Goal: Information Seeking & Learning: Learn about a topic

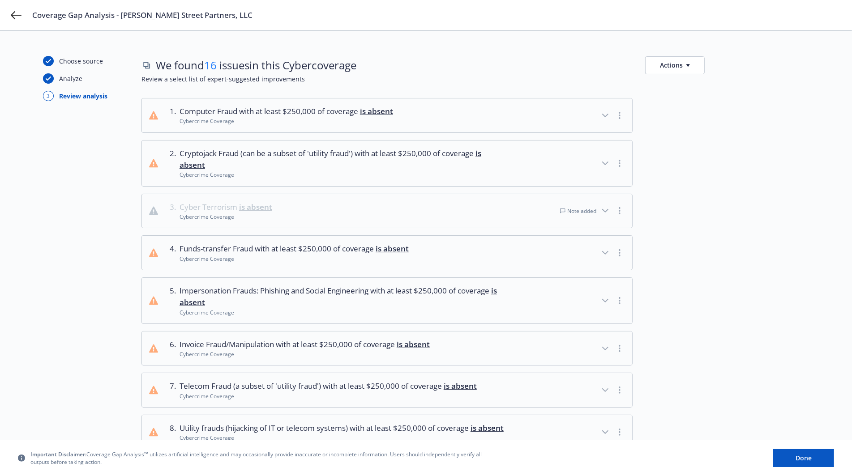
click at [604, 212] on icon "button" at bounding box center [605, 211] width 11 height 11
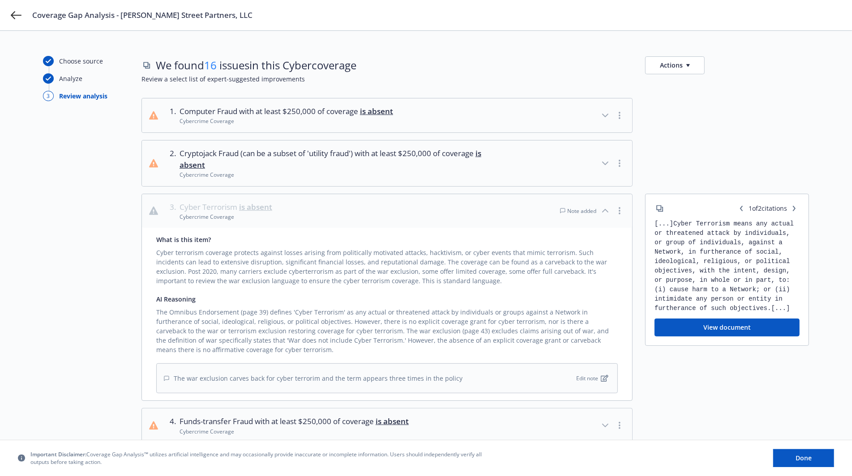
click at [588, 207] on div "Note added" at bounding box center [578, 211] width 36 height 8
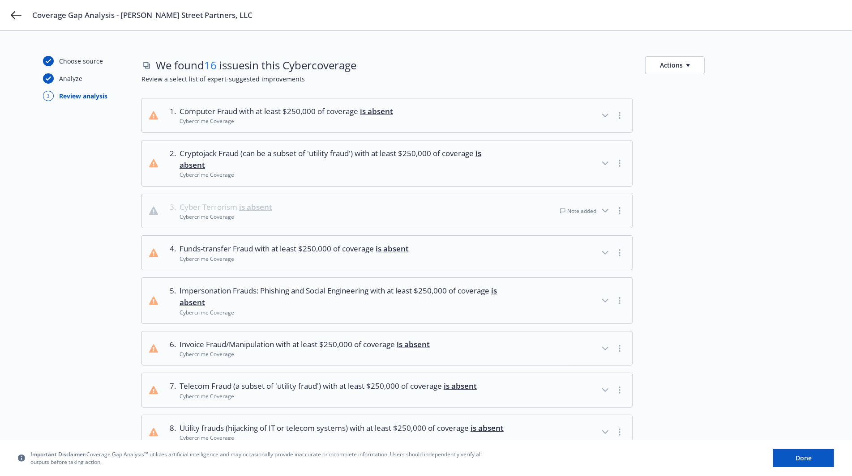
click at [588, 207] on div "Note added" at bounding box center [578, 211] width 36 height 8
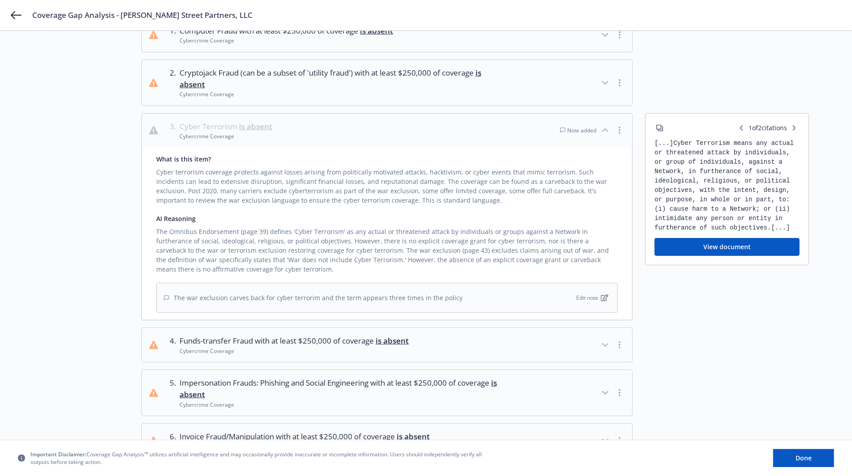
scroll to position [84, 0]
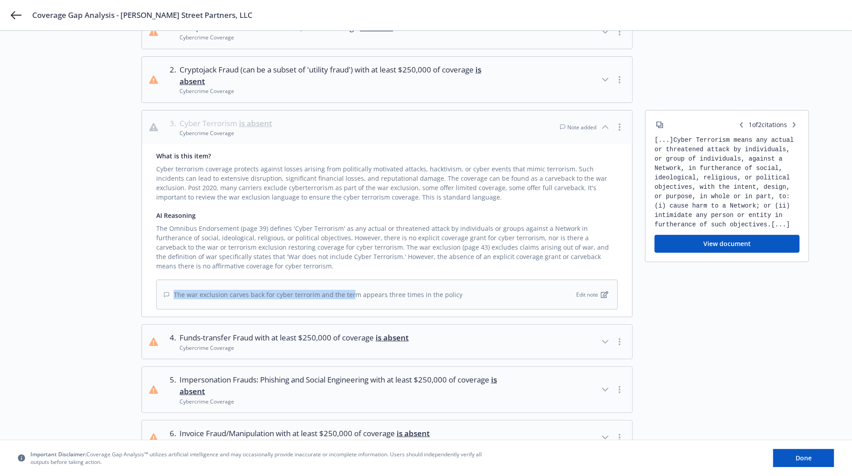
drag, startPoint x: 350, startPoint y: 292, endPoint x: 470, endPoint y: 295, distance: 120.0
click at [466, 295] on div "The war exclusion carves back for cyber terrorim and the term appears three tim…" at bounding box center [387, 295] width 462 height 30
click at [470, 295] on div "The war exclusion carves back for cyber terrorim and the term appears three tim…" at bounding box center [387, 295] width 462 height 30
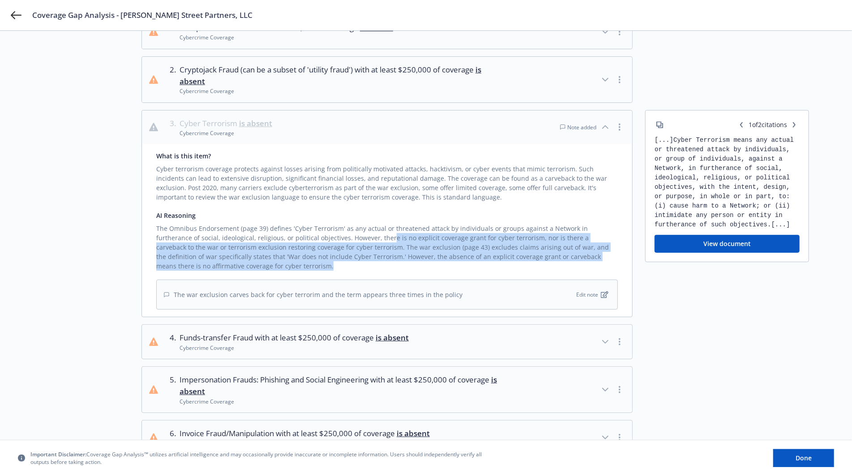
drag, startPoint x: 322, startPoint y: 260, endPoint x: 343, endPoint y: 239, distance: 29.8
click at [343, 239] on div "The Omnibus Endorsement (page 39) defines 'Cyber Terrorism' as any actual or th…" at bounding box center [387, 245] width 462 height 51
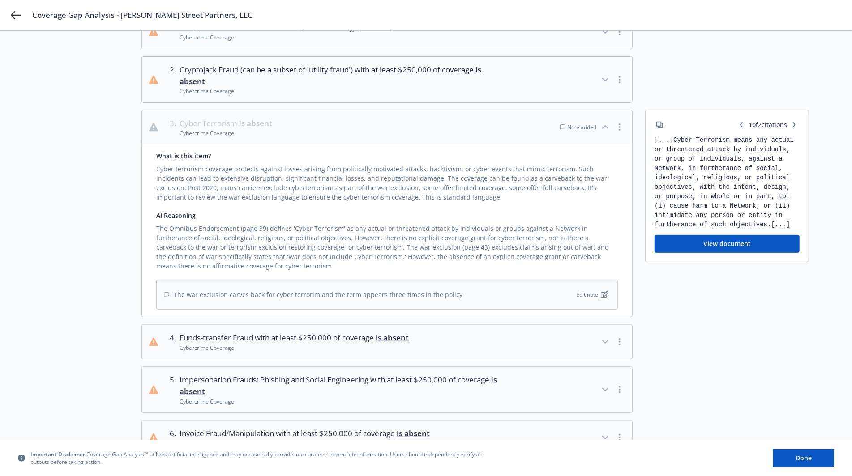
click at [771, 232] on div "1 of 2 citations [...] Cyber Terrorism means any actual or threatened attack by…" at bounding box center [727, 186] width 164 height 152
click at [768, 242] on button "View document" at bounding box center [727, 244] width 145 height 18
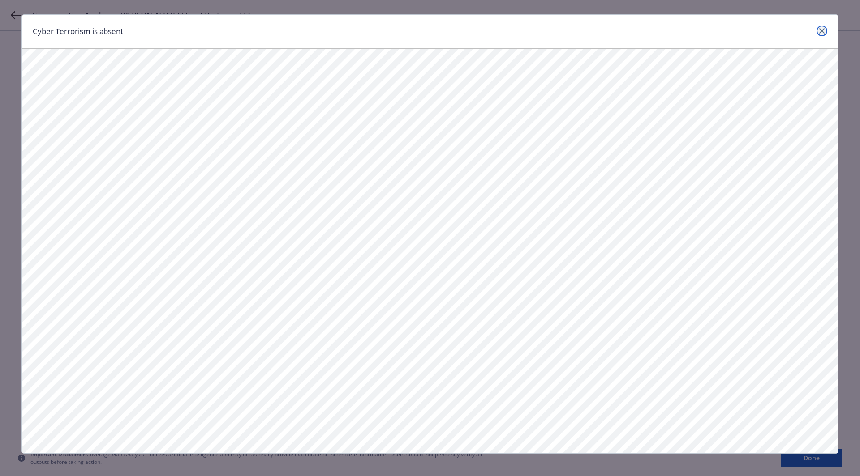
click at [816, 34] on link "close" at bounding box center [821, 31] width 11 height 11
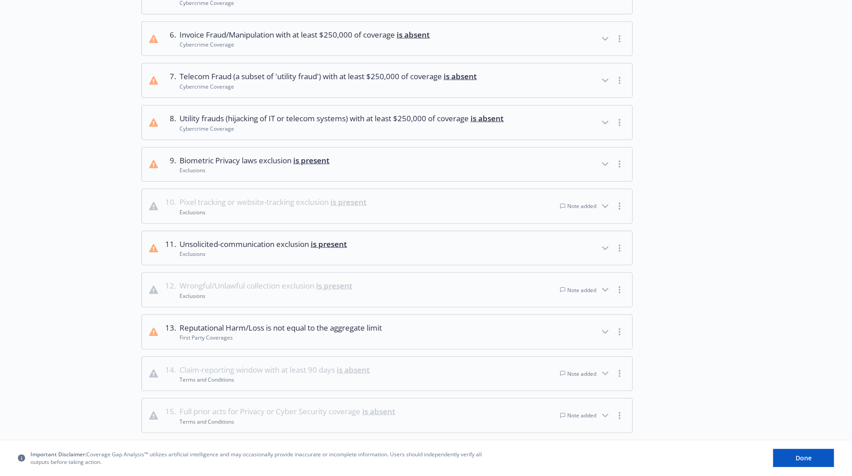
scroll to position [518, 0]
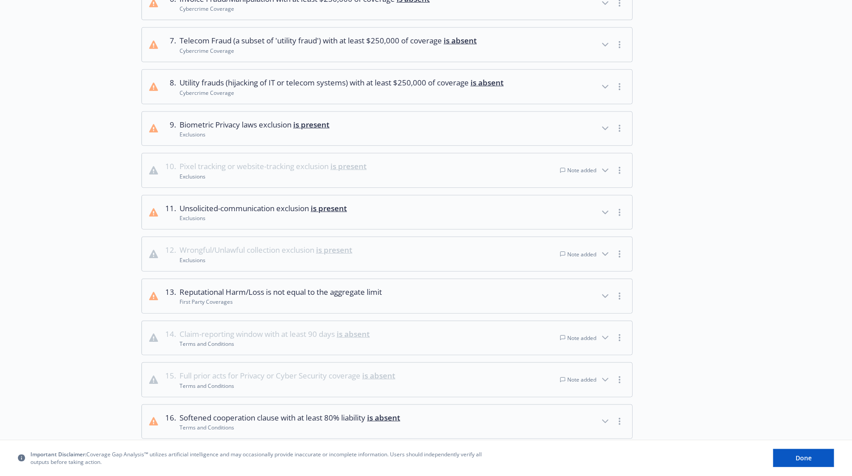
click at [606, 176] on icon "button" at bounding box center [605, 170] width 11 height 11
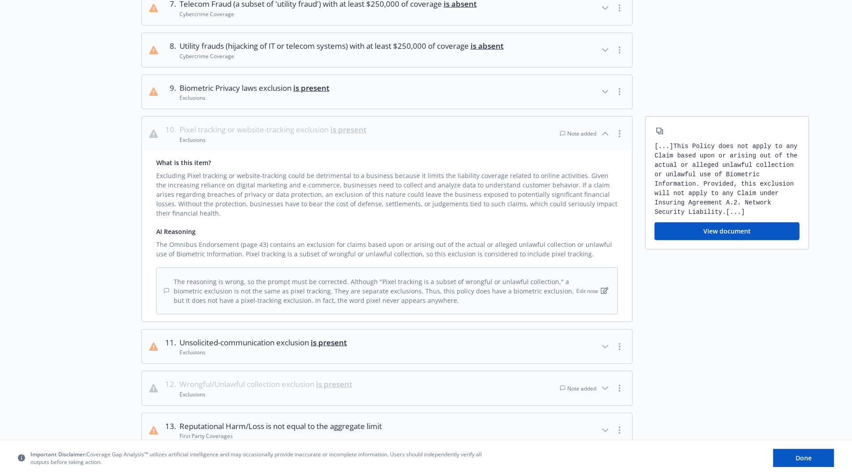
scroll to position [645, 0]
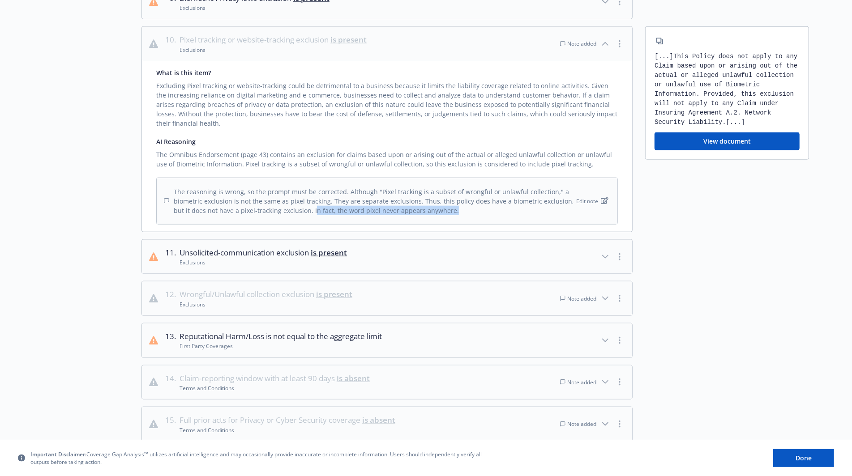
drag, startPoint x: 447, startPoint y: 218, endPoint x: 300, endPoint y: 214, distance: 147.8
click at [300, 214] on div "The reasoning is wrong, so the prompt must be corrected. Although "Pixel tracki…" at bounding box center [369, 201] width 411 height 28
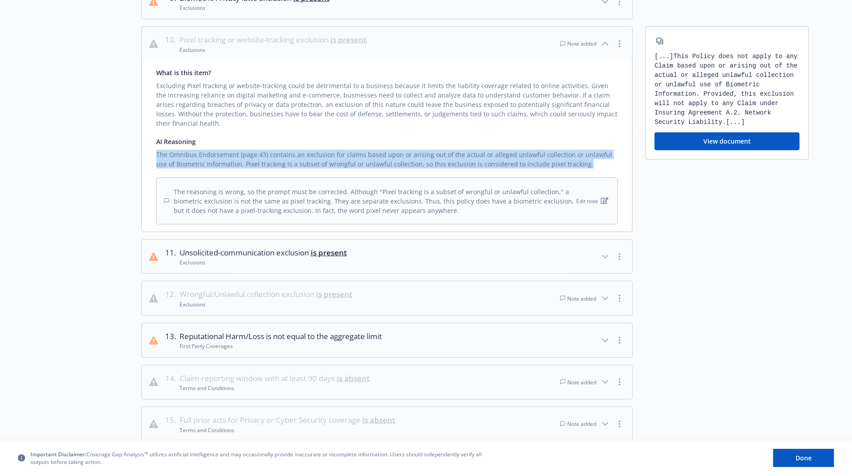
drag, startPoint x: 156, startPoint y: 159, endPoint x: 565, endPoint y: 171, distance: 408.5
click at [565, 169] on div "The Omnibus Endorsement (page 43) contains an exclusion for claims based upon o…" at bounding box center [387, 157] width 462 height 22
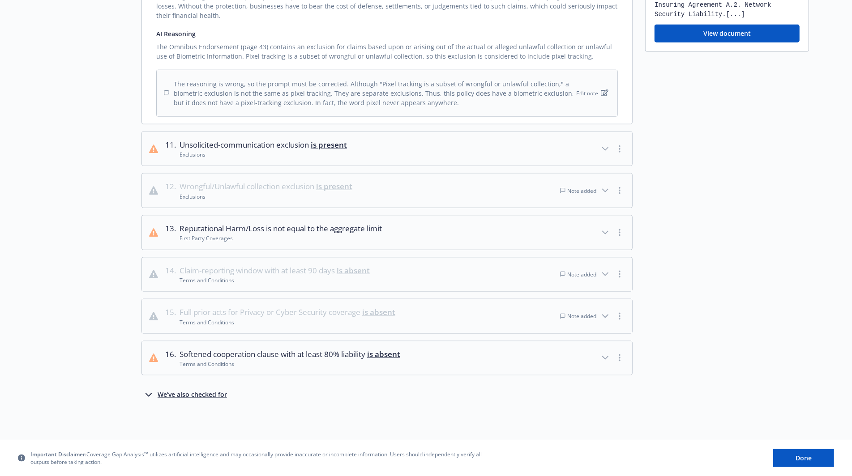
scroll to position [757, 0]
click at [603, 200] on div "Note added" at bounding box center [592, 191] width 65 height 20
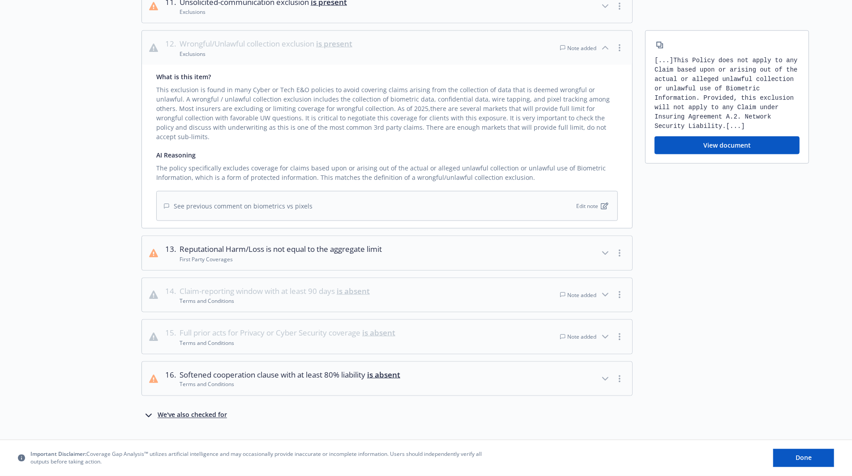
scroll to position [910, 0]
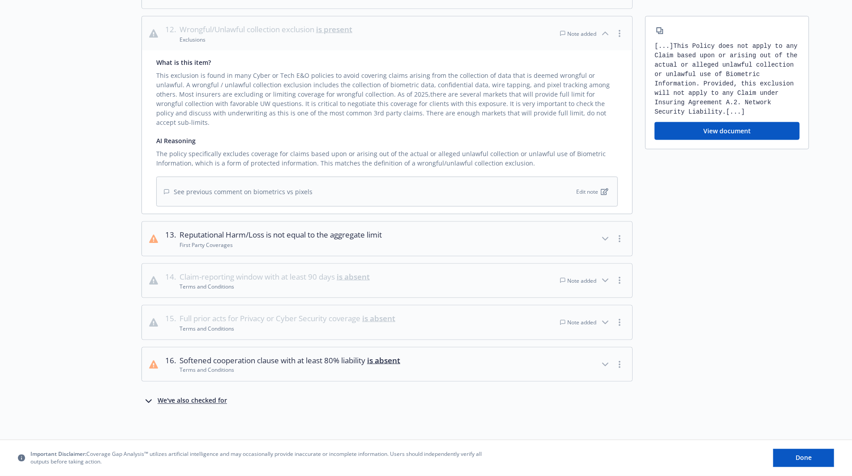
click at [606, 281] on icon "button" at bounding box center [605, 280] width 11 height 11
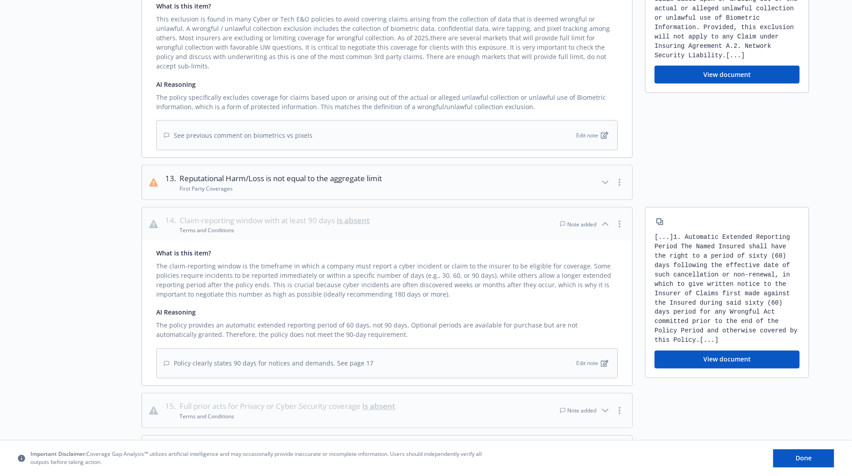
scroll to position [879, 0]
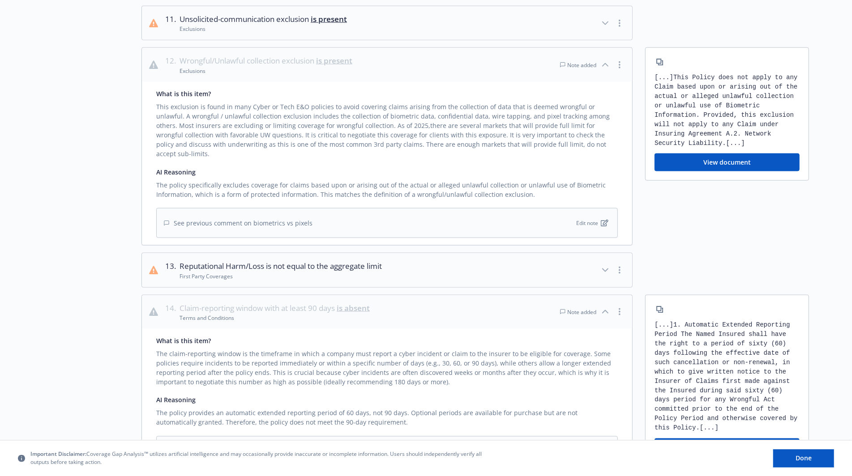
click at [748, 171] on button "View document" at bounding box center [727, 163] width 145 height 18
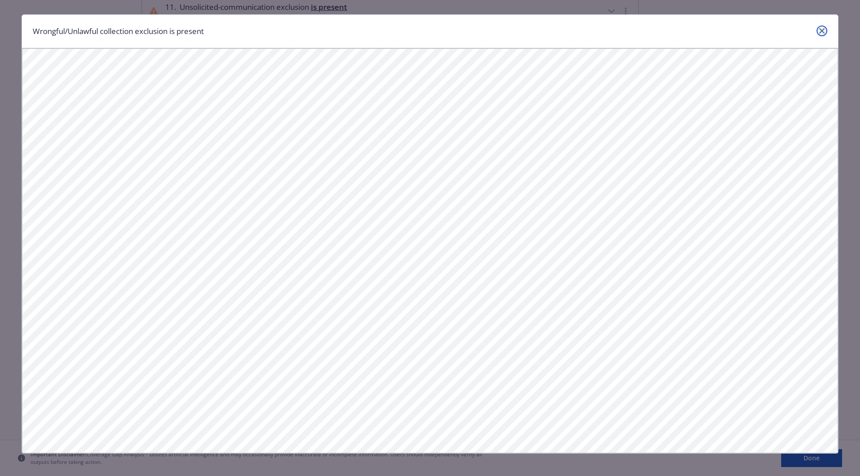
click at [821, 27] on link "close" at bounding box center [821, 31] width 11 height 11
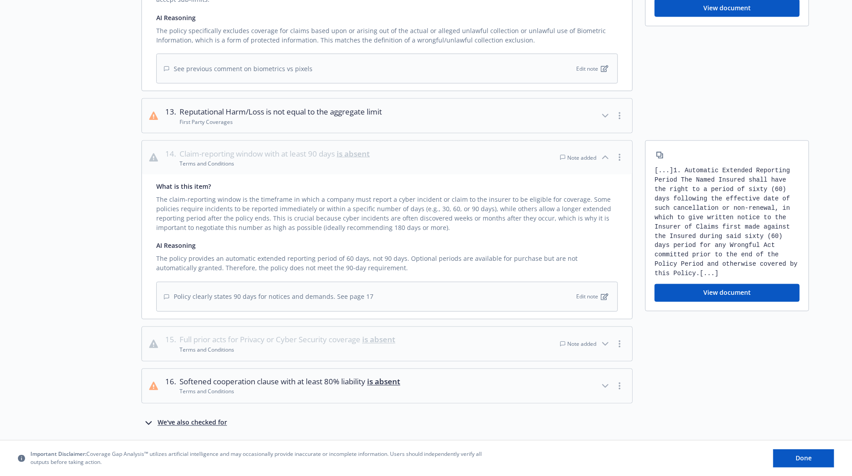
scroll to position [1054, 0]
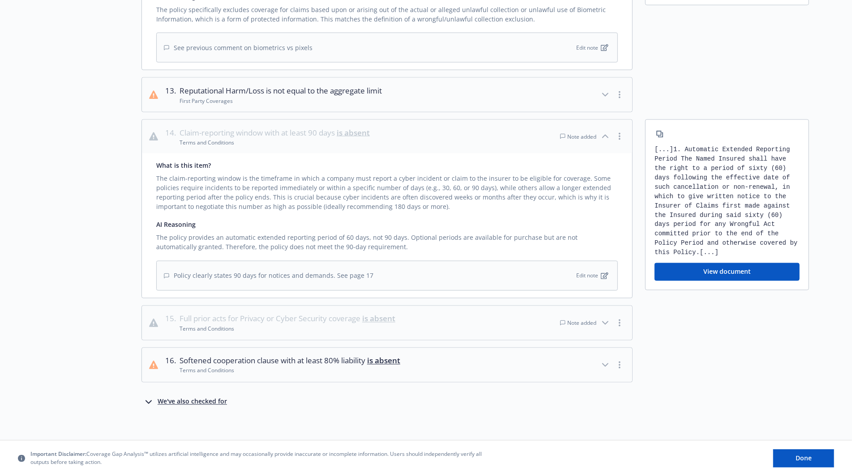
click at [604, 320] on icon "button" at bounding box center [605, 323] width 11 height 11
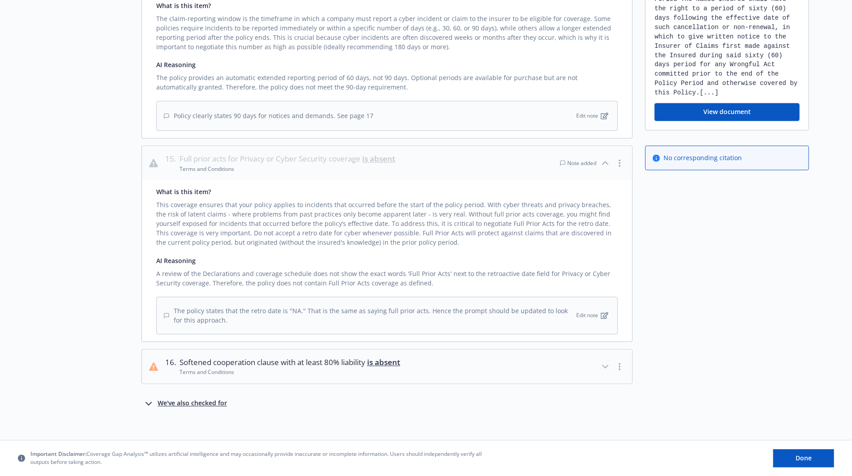
scroll to position [1216, 0]
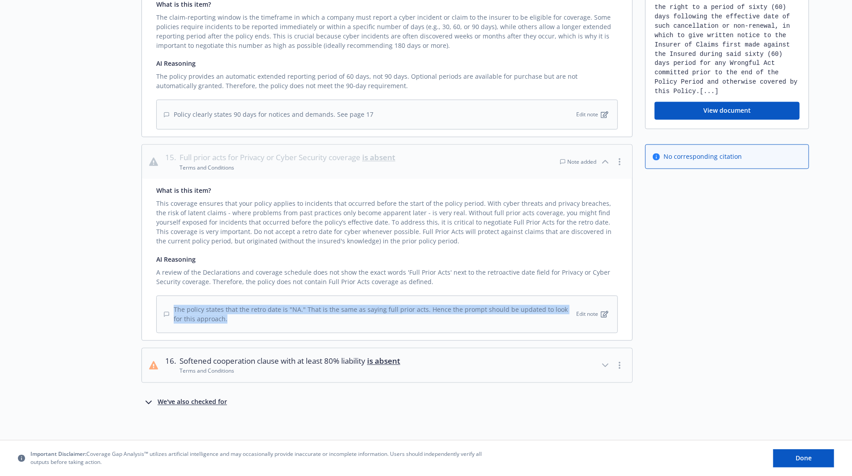
drag, startPoint x: 279, startPoint y: 314, endPoint x: 170, endPoint y: 301, distance: 110.5
click at [170, 305] on div "The policy states that the retro date is "NA." That is the same as saying full …" at bounding box center [369, 314] width 411 height 19
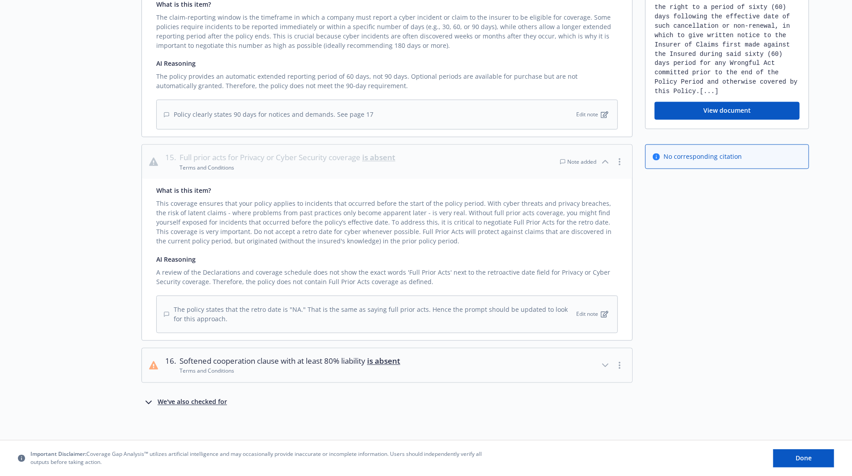
click at [244, 322] on div "The policy states that the retro date is "NA." That is the same as saying full …" at bounding box center [387, 315] width 462 height 38
click at [218, 398] on div "We've also checked for" at bounding box center [192, 403] width 69 height 11
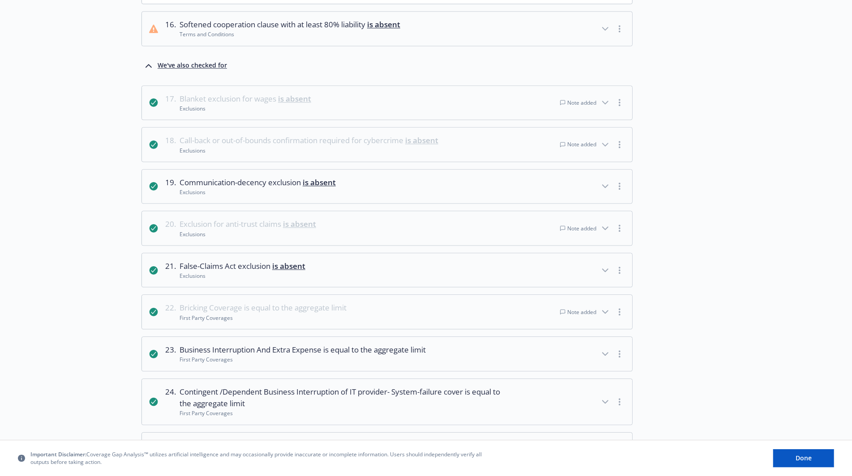
scroll to position [1555, 0]
click at [590, 97] on div "Note added" at bounding box center [578, 101] width 36 height 8
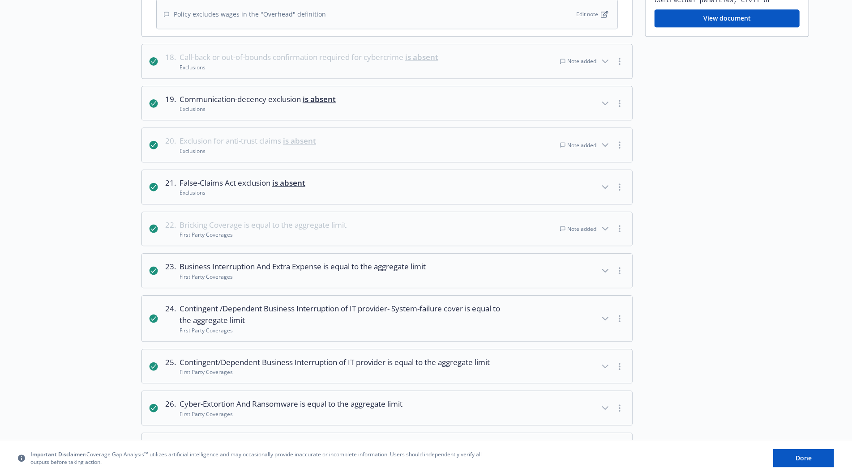
scroll to position [1798, 0]
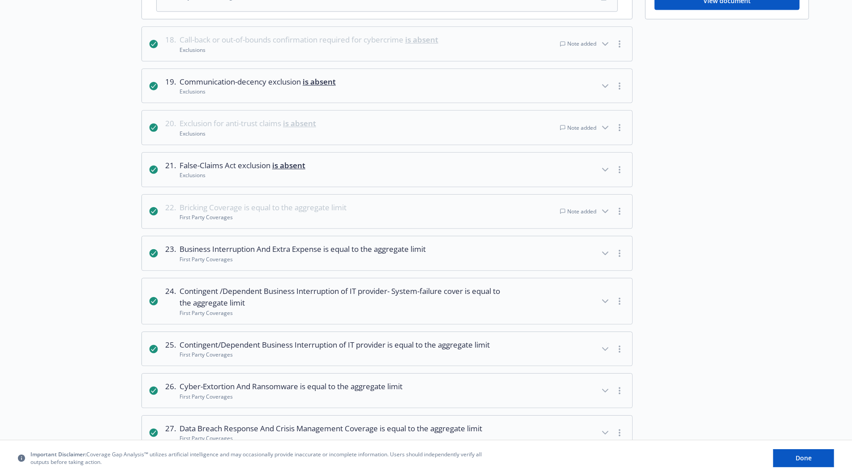
click at [579, 208] on div "Note added" at bounding box center [578, 212] width 36 height 8
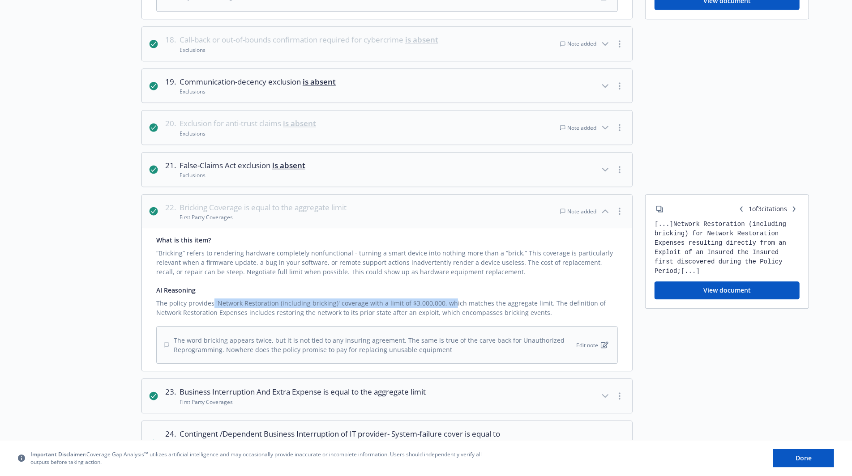
drag, startPoint x: 212, startPoint y: 293, endPoint x: 459, endPoint y: 299, distance: 247.2
click at [452, 298] on div "The policy provides 'Network Restoration (including bricking)' coverage with a …" at bounding box center [387, 306] width 462 height 22
click at [459, 299] on div "The policy provides 'Network Restoration (including bricking)' coverage with a …" at bounding box center [387, 306] width 462 height 22
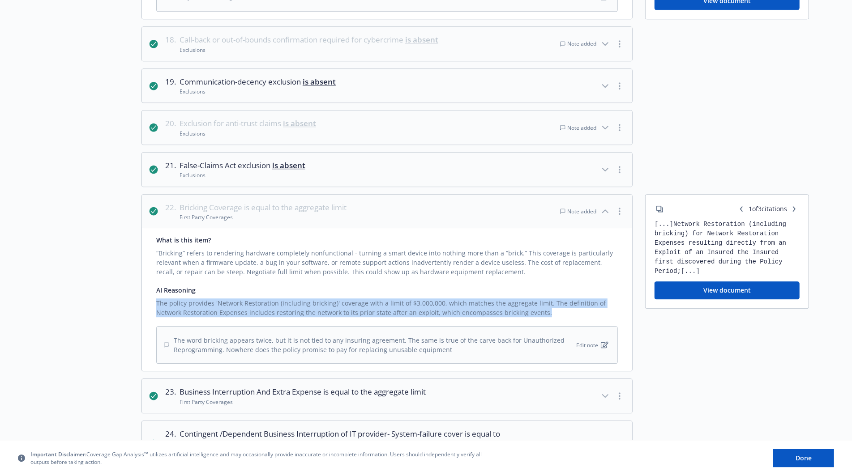
drag, startPoint x: 542, startPoint y: 301, endPoint x: 504, endPoint y: 283, distance: 42.3
click at [504, 286] on div "AI Reasoning The policy provides 'Network Restoration (including bricking)' cov…" at bounding box center [387, 302] width 462 height 32
click at [504, 286] on div "AI Reasoning" at bounding box center [387, 290] width 462 height 9
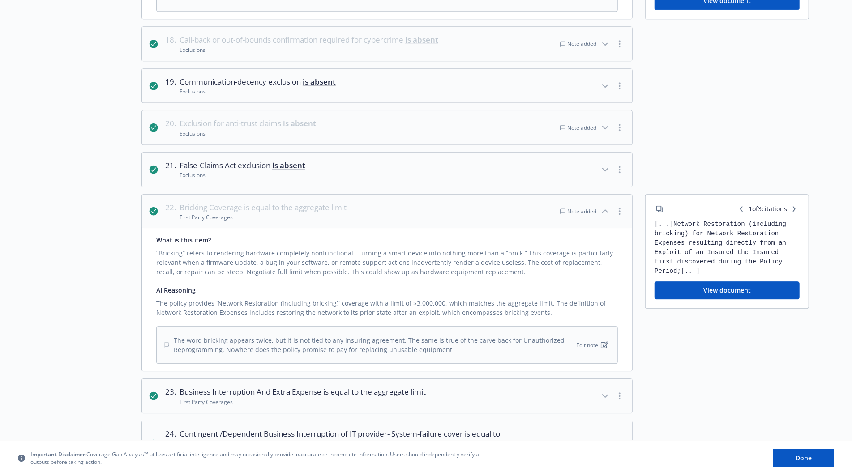
click at [767, 282] on button "View document" at bounding box center [727, 291] width 145 height 18
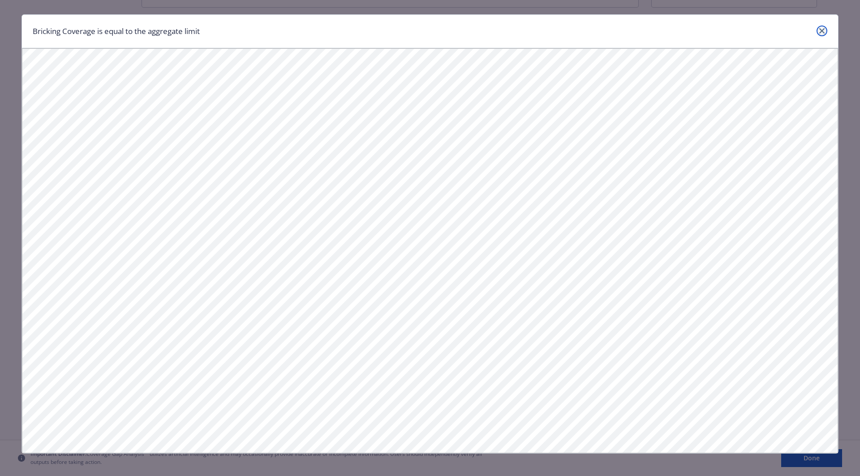
click at [821, 33] on icon "close" at bounding box center [821, 30] width 5 height 5
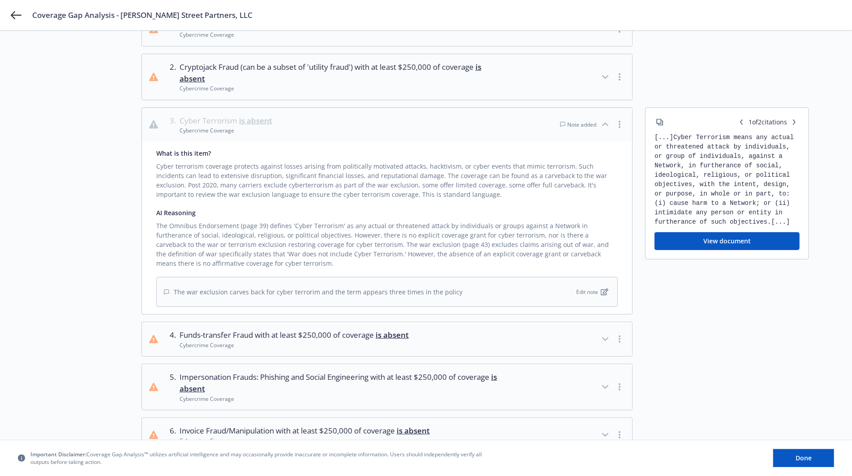
scroll to position [129, 0]
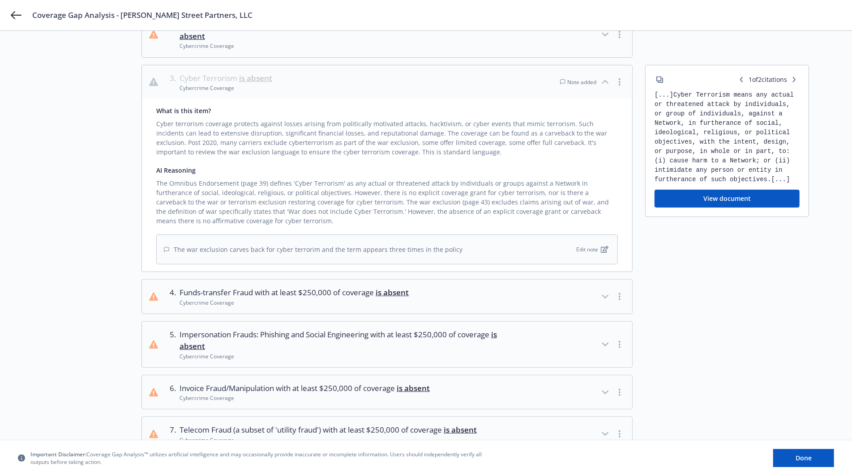
click at [728, 200] on button "View document" at bounding box center [727, 199] width 145 height 18
drag, startPoint x: 301, startPoint y: 193, endPoint x: 372, endPoint y: 190, distance: 70.8
click at [372, 190] on div "The Omnibus Endorsement (page 39) defines 'Cyber Terrorism' as any actual or th…" at bounding box center [387, 200] width 462 height 51
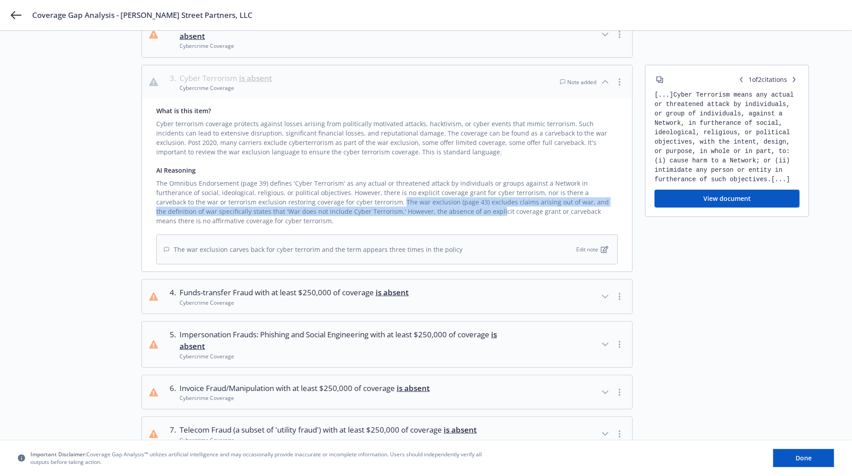
drag, startPoint x: 329, startPoint y: 201, endPoint x: 402, endPoint y: 212, distance: 73.3
click at [402, 212] on div "The Omnibus Endorsement (page 39) defines 'Cyber Terrorism' as any actual or th…" at bounding box center [387, 200] width 462 height 51
drag, startPoint x: 411, startPoint y: 201, endPoint x: 302, endPoint y: 210, distance: 109.6
click at [302, 210] on div "The Omnibus Endorsement (page 39) defines 'Cyber Terrorism' as any actual or th…" at bounding box center [387, 200] width 462 height 51
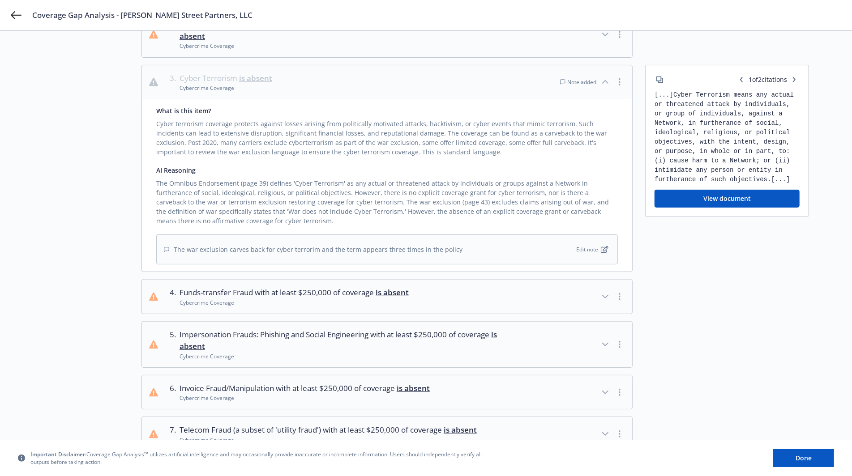
click at [308, 214] on div "The Omnibus Endorsement (page 39) defines 'Cyber Terrorism' as any actual or th…" at bounding box center [387, 200] width 462 height 51
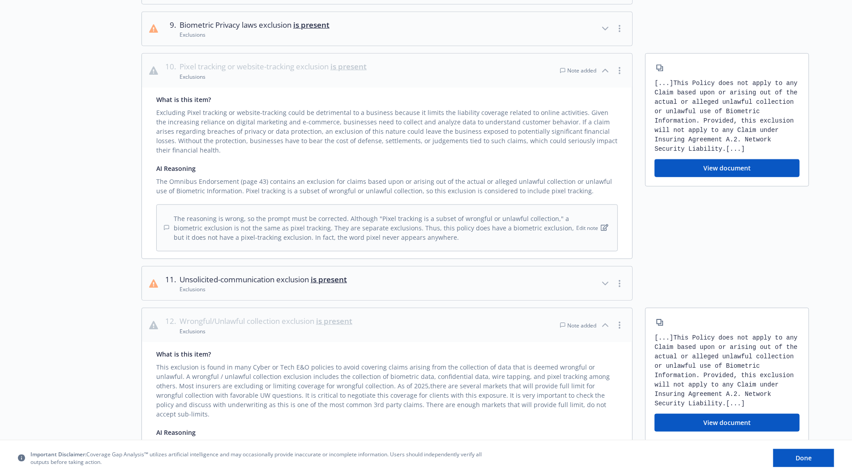
scroll to position [495, 0]
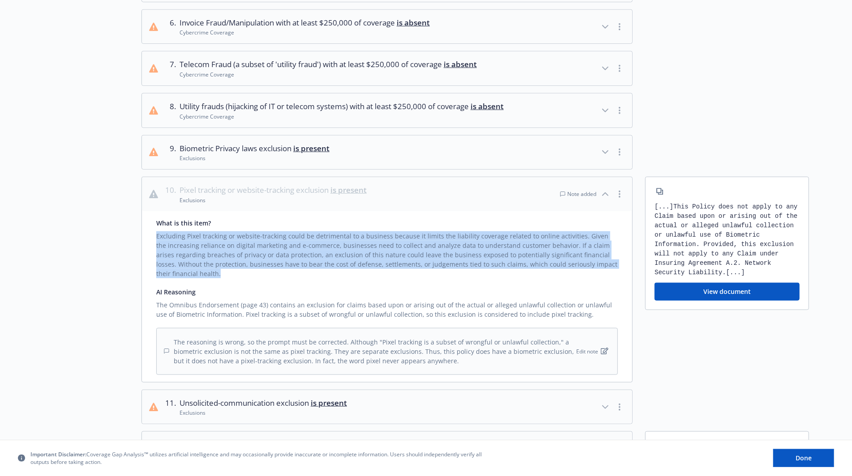
drag, startPoint x: 265, startPoint y: 278, endPoint x: 201, endPoint y: 255, distance: 67.1
click at [152, 244] on div "What is this item? Excluding Pixel tracking or website-tracking could be detrim…" at bounding box center [387, 296] width 490 height 171
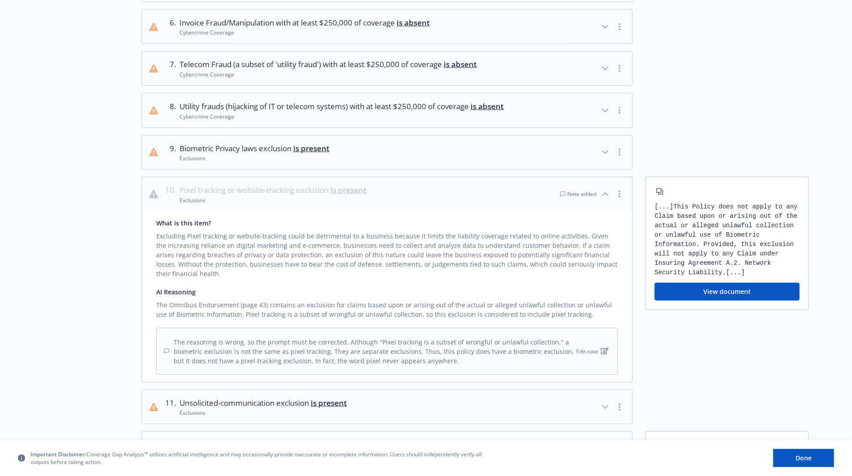
click at [215, 257] on div "Excluding Pixel tracking or website-tracking could be detrimental to a business…" at bounding box center [387, 253] width 462 height 51
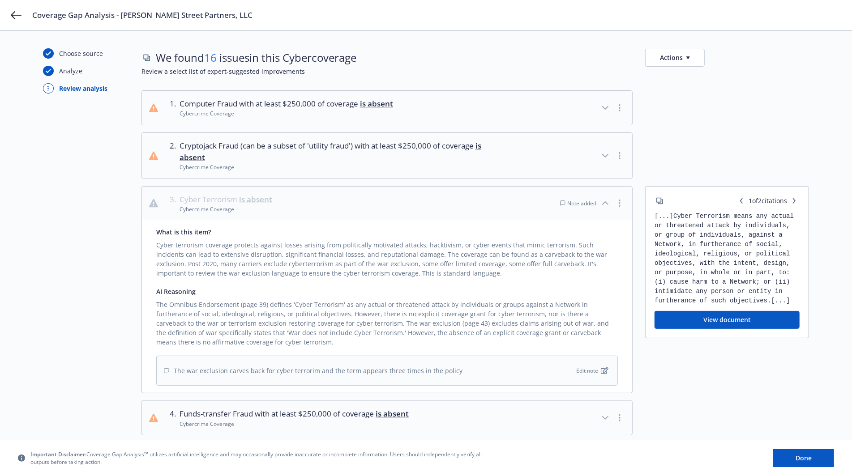
scroll to position [0, 0]
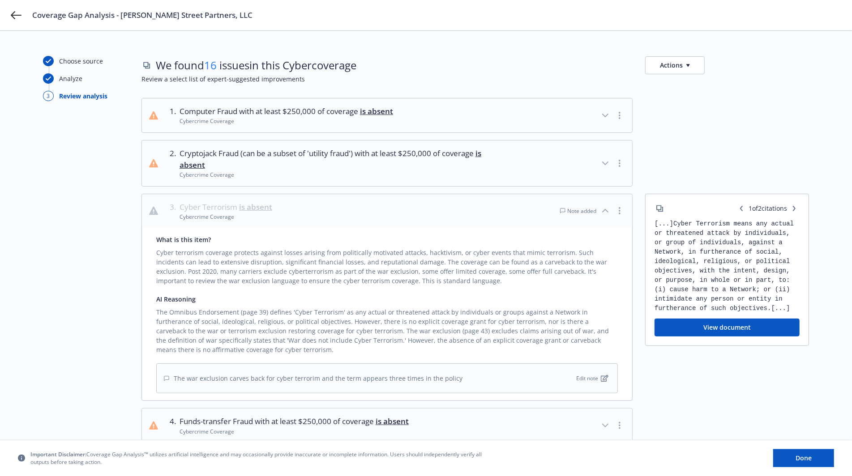
click at [500, 90] on div "We found 16 issues in this Cyber coverage Actions Review a select list of exper…" at bounding box center [475, 77] width 668 height 42
